Goal: Contribute content: Add original content to the website for others to see

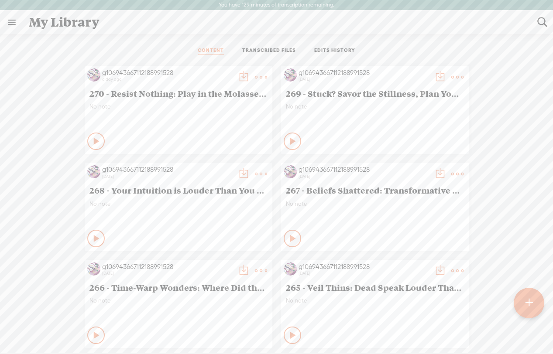
scroll to position [0, 0]
click at [530, 305] on t at bounding box center [529, 303] width 8 height 20
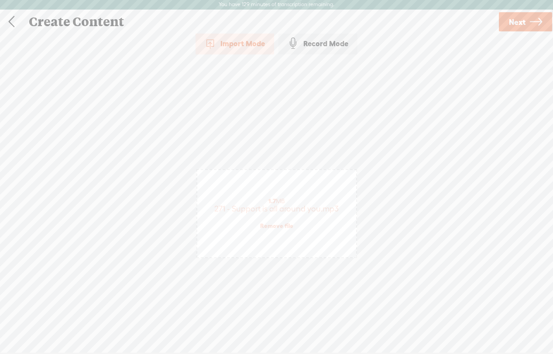
click at [527, 22] on link "Next" at bounding box center [525, 21] width 53 height 19
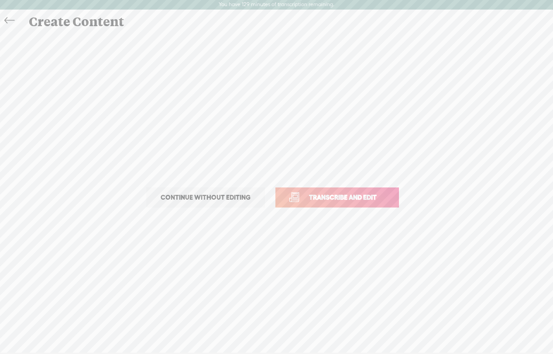
click at [313, 205] on link "Transcribe and edit" at bounding box center [337, 198] width 124 height 20
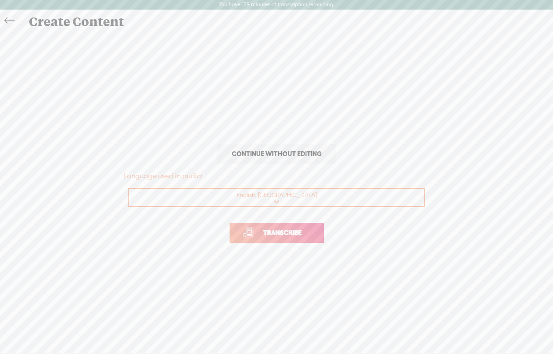
click at [288, 236] on span "Transcribe" at bounding box center [282, 233] width 57 height 10
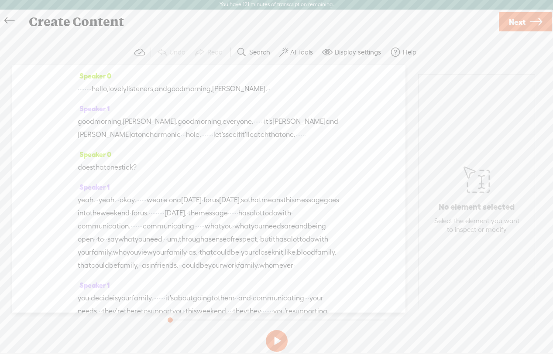
drag, startPoint x: 116, startPoint y: 89, endPoint x: 76, endPoint y: 89, distance: 40.2
click at [76, 89] on div "Speaker 0 · · · · · · · · hello, lovely listeners, and good morning, [PERSON_NA…" at bounding box center [208, 189] width 393 height 248
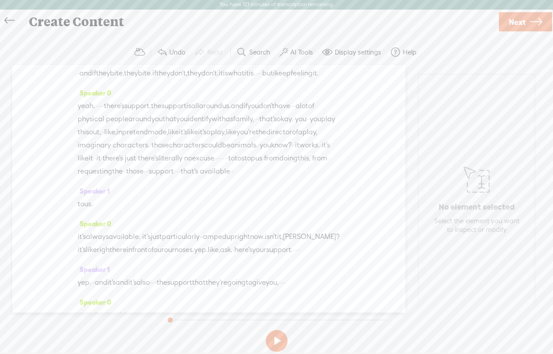
scroll to position [134, 0]
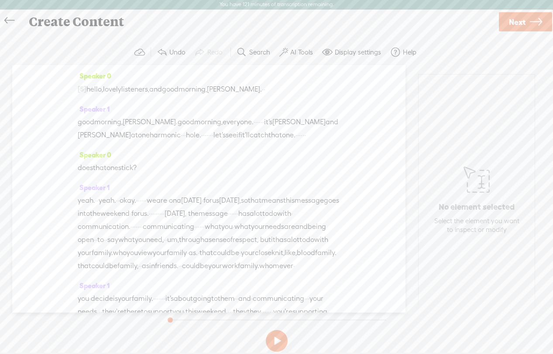
click at [517, 27] on span "Next" at bounding box center [517, 22] width 17 height 22
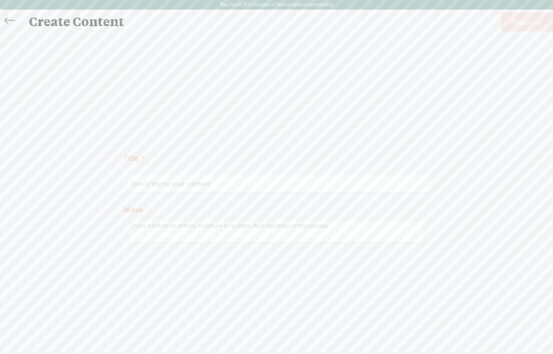
click at [131, 184] on input "text" at bounding box center [278, 183] width 299 height 17
paste input "271 - Support is all around you"
type input "271 - Support is all around you"
click at [520, 22] on span "Finish" at bounding box center [521, 22] width 20 height 22
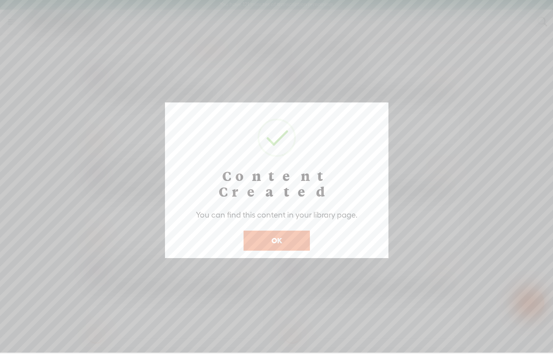
click at [275, 233] on button "OK" at bounding box center [277, 241] width 66 height 20
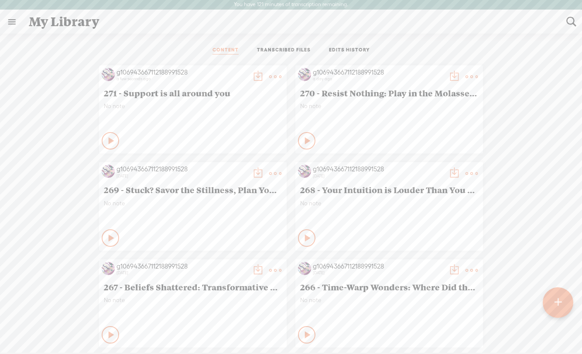
click at [277, 74] on t at bounding box center [275, 77] width 12 height 12
click at [208, 102] on link "Edit" at bounding box center [233, 106] width 87 height 20
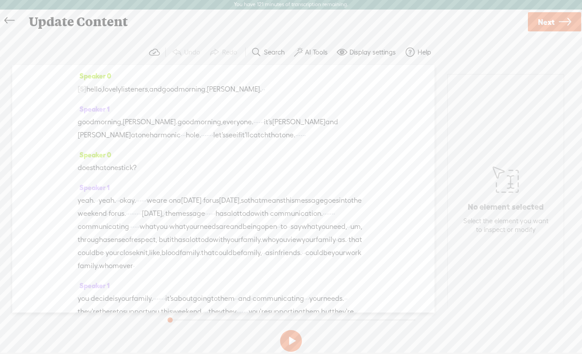
click at [546, 18] on span "Next" at bounding box center [546, 22] width 17 height 22
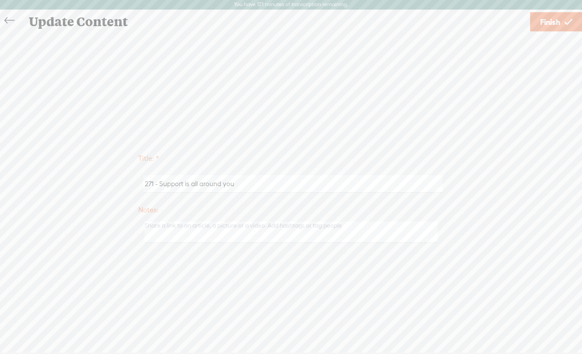
drag, startPoint x: 235, startPoint y: 180, endPoint x: 160, endPoint y: 184, distance: 75.2
click at [160, 184] on input "271 - Support is all around you" at bounding box center [292, 183] width 299 height 17
paste input "Cosmic Boost Empowers You to Express Your Desires"
type input "271 - Cosmic Boost Empowers You to Express Your Desires"
click at [546, 21] on span "Finish" at bounding box center [550, 22] width 20 height 22
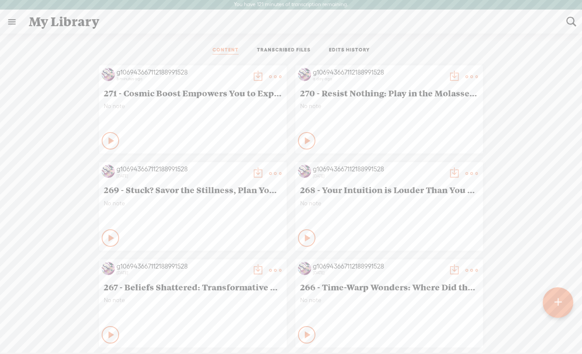
click at [257, 76] on t at bounding box center [258, 77] width 12 height 12
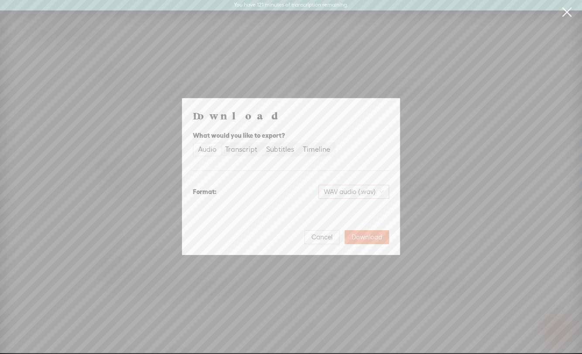
click at [355, 193] on span "WAV audio (.wav)" at bounding box center [354, 191] width 60 height 13
click at [328, 213] on div "MP3 audio (.mp3)" at bounding box center [346, 210] width 71 height 9
click at [377, 235] on span "Download" at bounding box center [367, 237] width 31 height 9
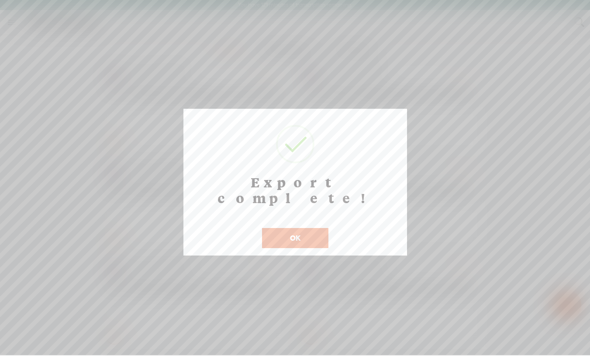
click at [285, 228] on button "OK" at bounding box center [295, 238] width 66 height 20
